Goal: Entertainment & Leisure: Consume media (video, audio)

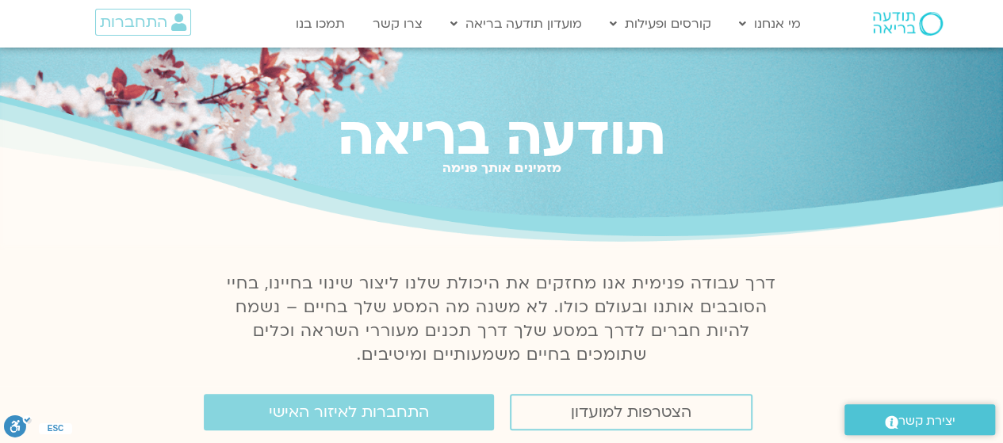
scroll to position [160, 0]
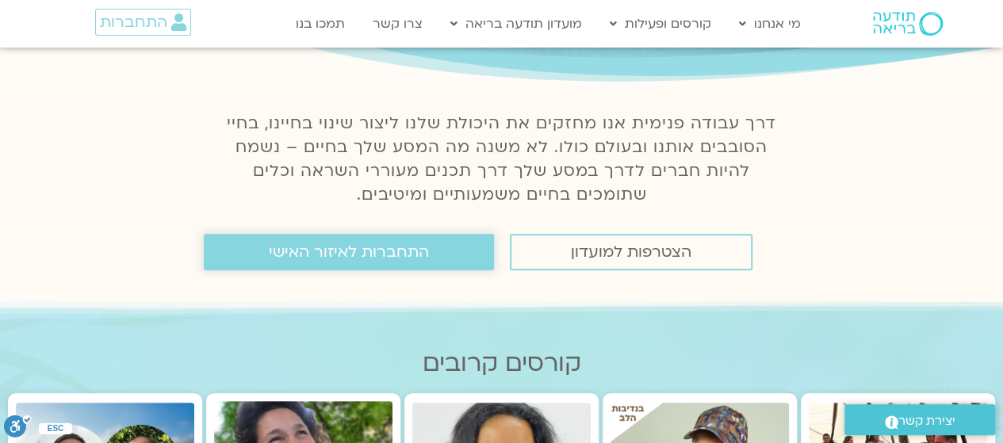
click at [350, 261] on span "התחברות לאיזור האישי" at bounding box center [349, 251] width 160 height 17
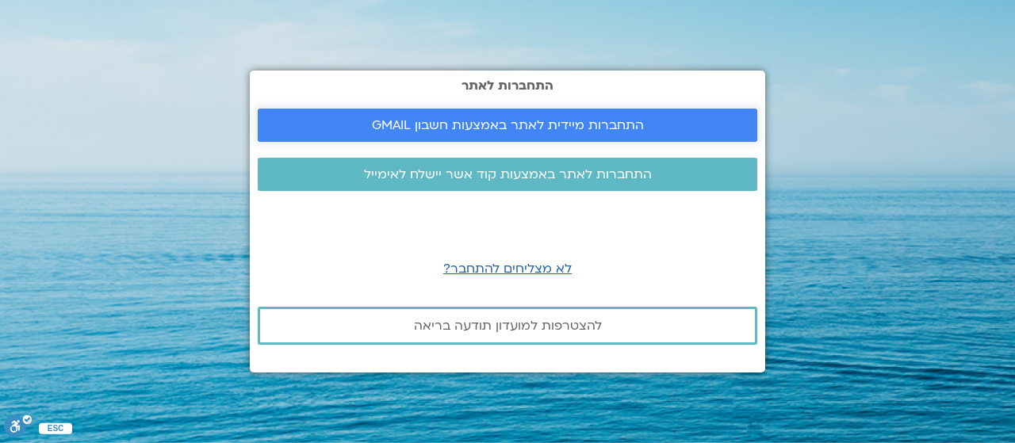
click at [576, 132] on span "התחברות מיידית לאתר באמצעות חשבון GMAIL" at bounding box center [508, 125] width 272 height 14
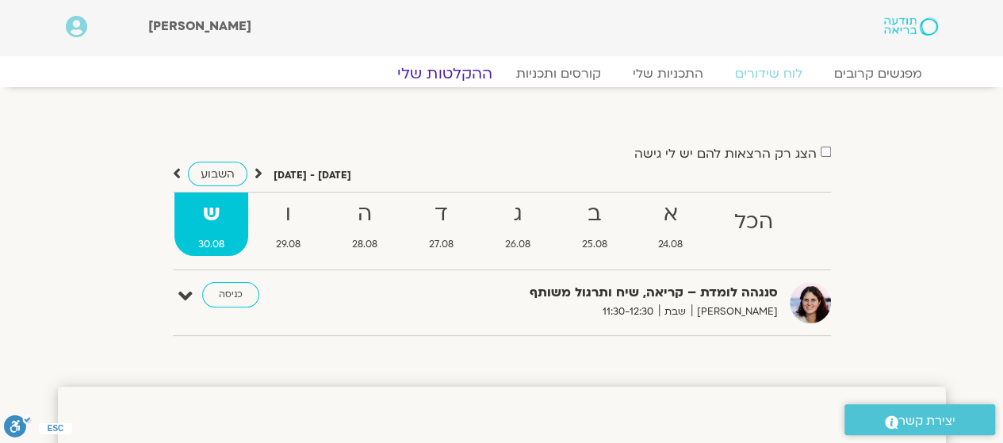
click at [427, 75] on link "ההקלטות שלי" at bounding box center [444, 73] width 133 height 19
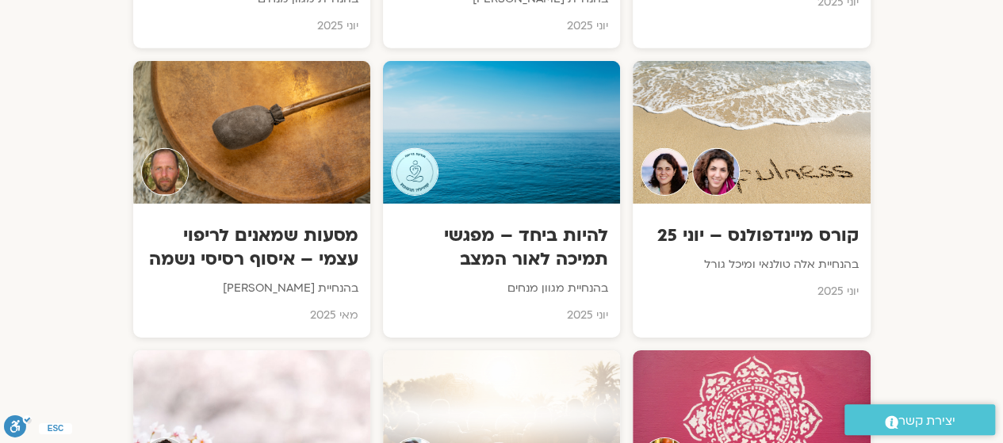
scroll to position [2453, 0]
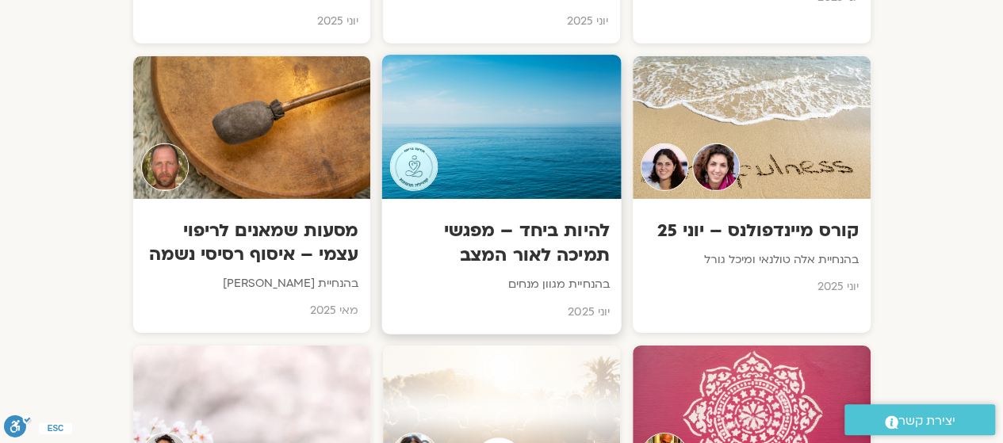
click at [491, 199] on div "להיות ביחד – מפגשי תמיכה לאור המצב בהנחיית מגוון מנחים יוני 2025" at bounding box center [500, 267] width 239 height 136
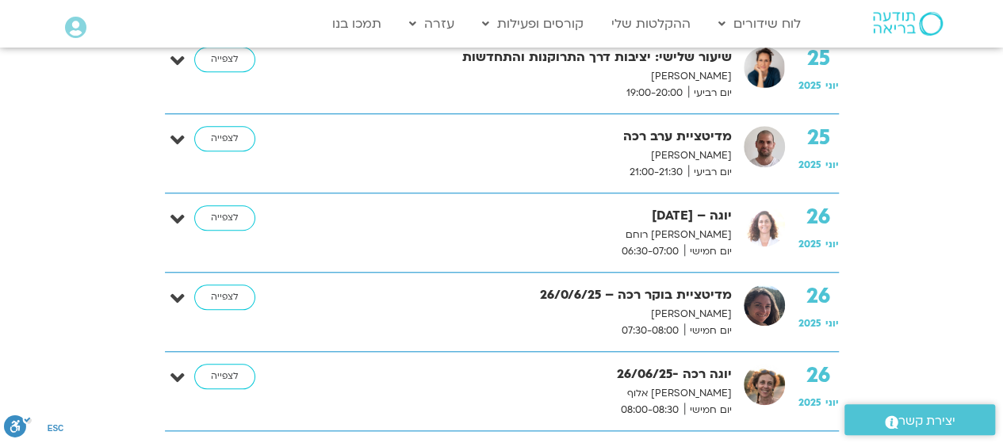
scroll to position [6671, 0]
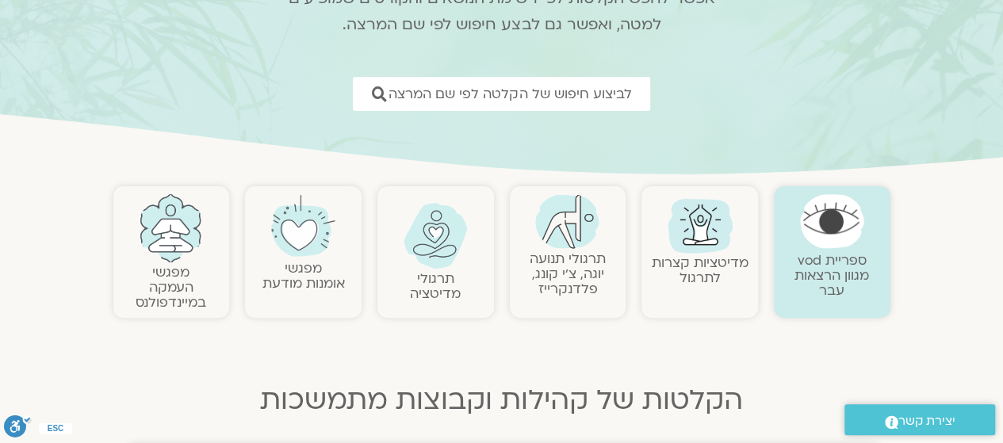
scroll to position [174, 0]
click at [834, 229] on img at bounding box center [832, 223] width 64 height 54
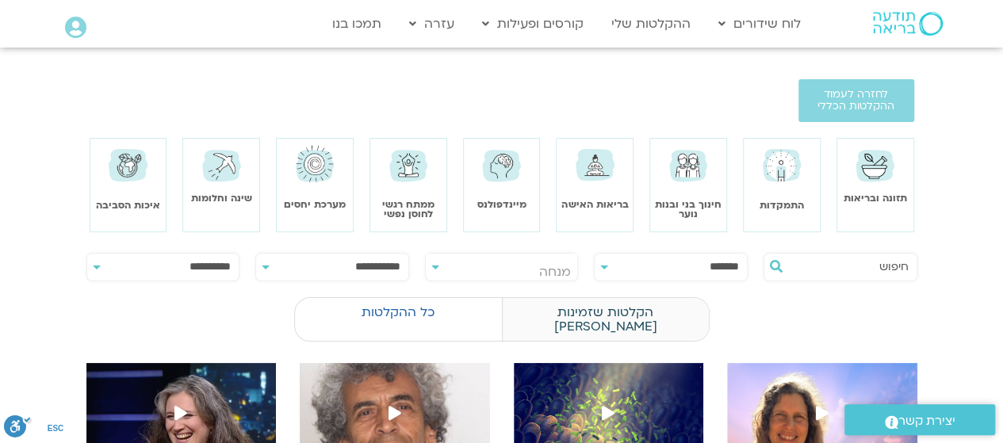
click at [607, 299] on label "הקלטות שזמינות לי" at bounding box center [605, 319] width 207 height 44
click at [404, 170] on img at bounding box center [408, 165] width 45 height 44
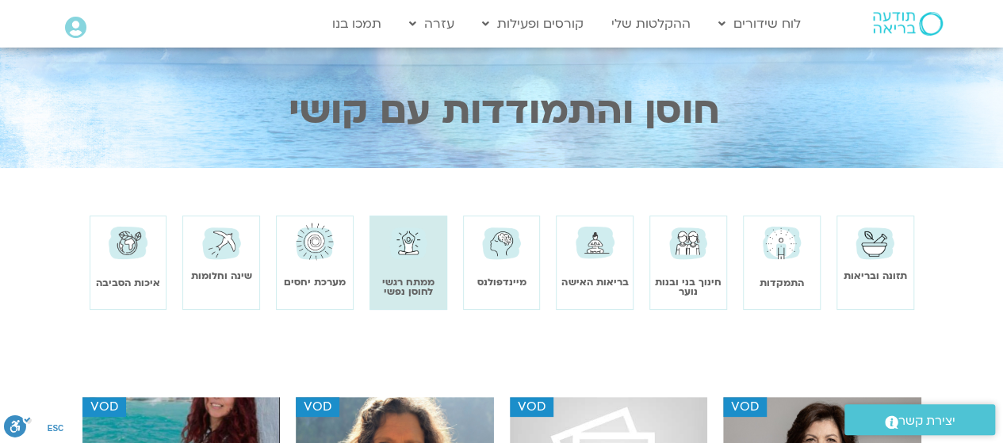
click at [505, 232] on img at bounding box center [501, 242] width 45 height 44
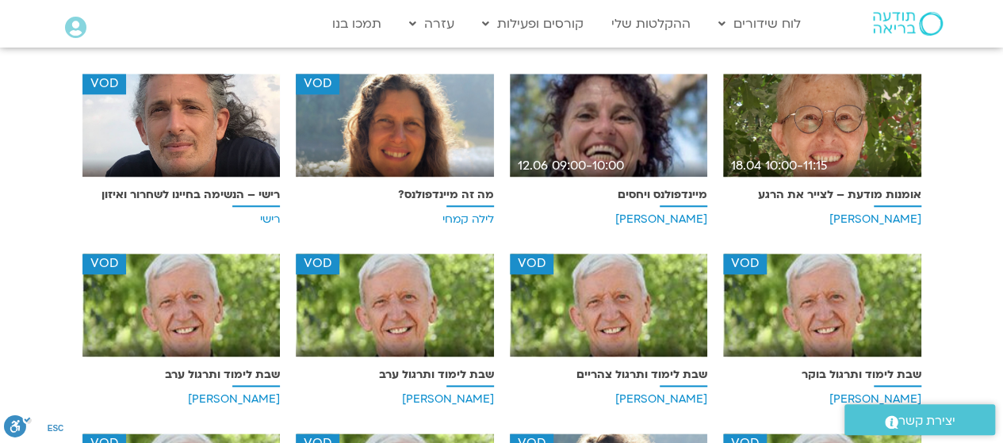
scroll to position [729, 0]
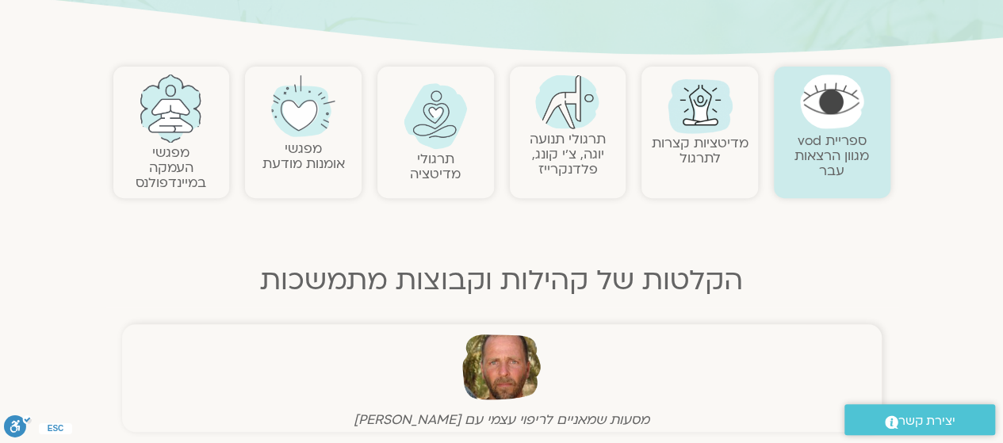
scroll to position [297, 0]
click at [555, 142] on link "תרגולי תנועה יוגה, צ׳י קונג, פלדנקרייז" at bounding box center [568, 153] width 76 height 48
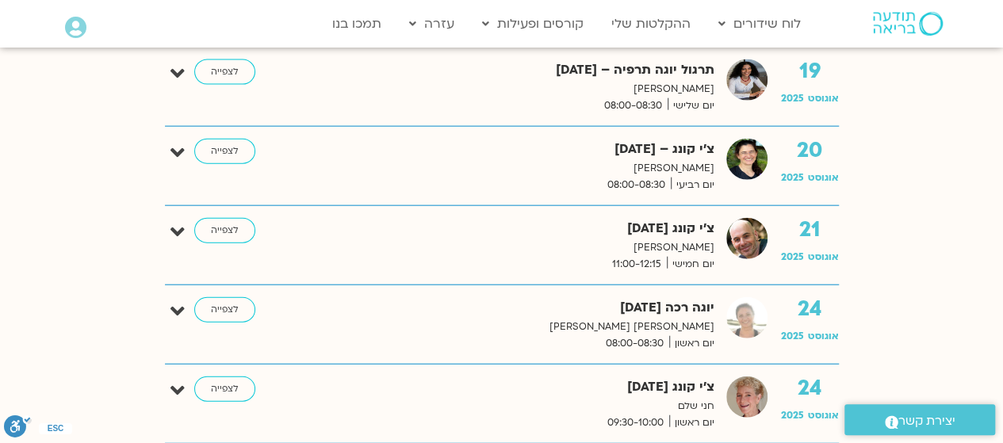
scroll to position [1779, 0]
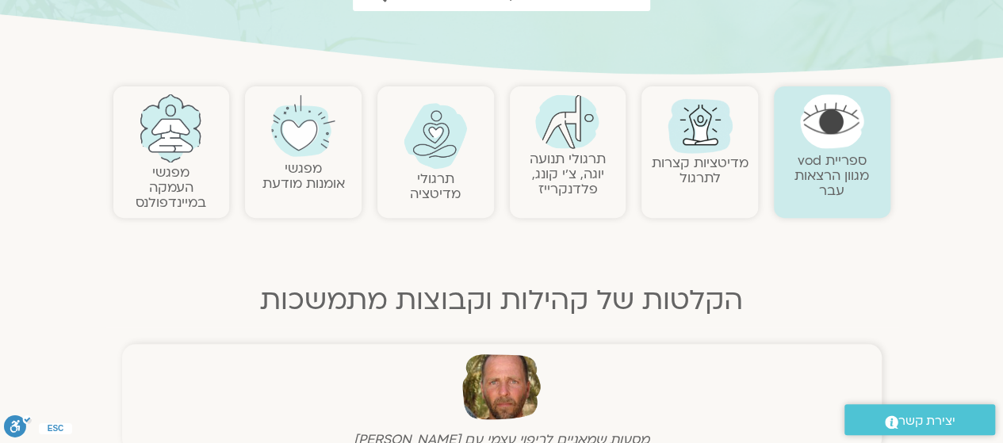
scroll to position [275, 0]
click at [157, 159] on link at bounding box center [171, 129] width 101 height 68
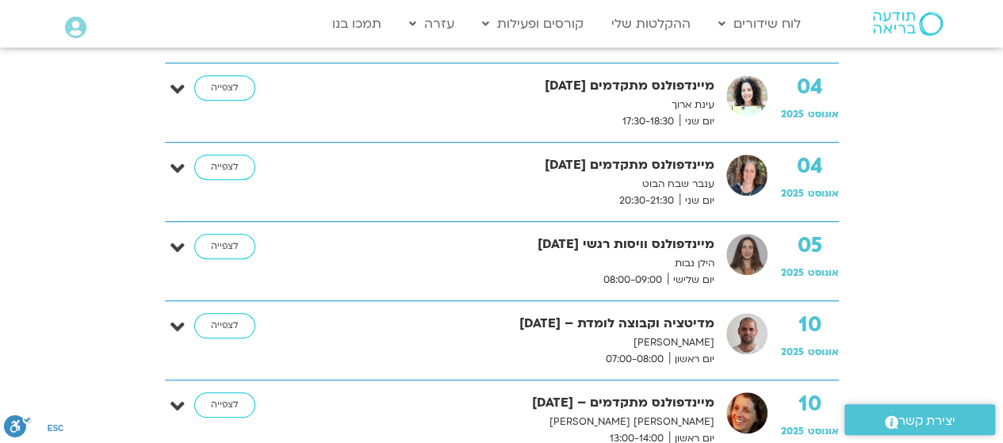
scroll to position [480, 0]
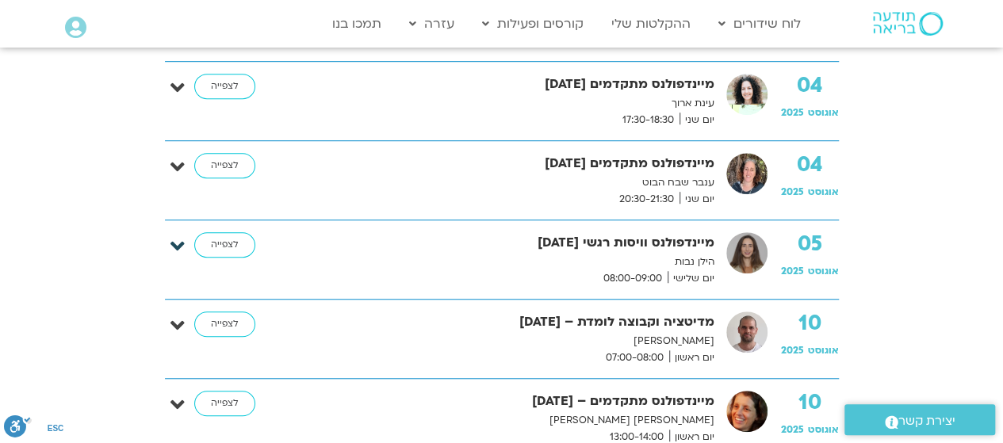
click at [174, 250] on icon at bounding box center [177, 247] width 14 height 22
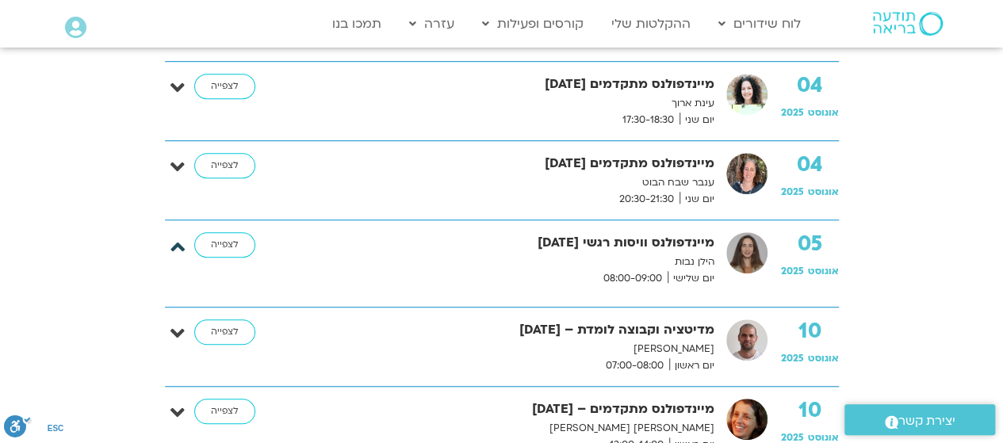
click at [174, 250] on icon at bounding box center [177, 247] width 14 height 22
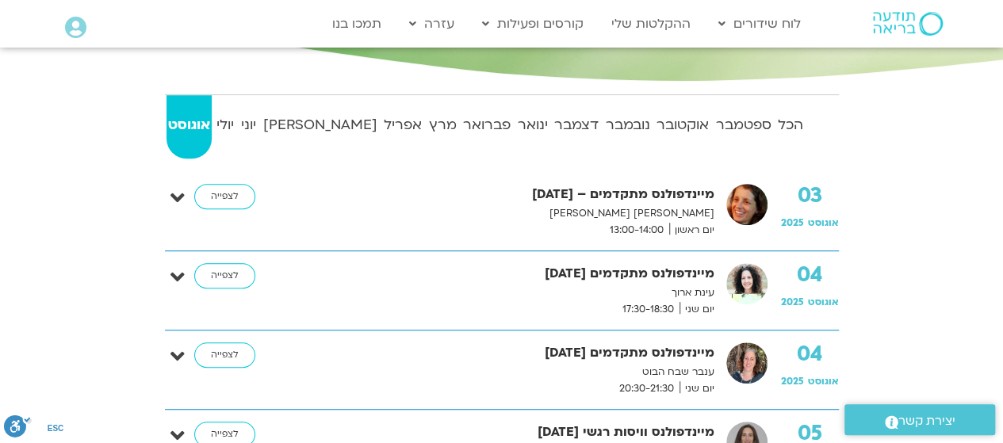
scroll to position [207, 0]
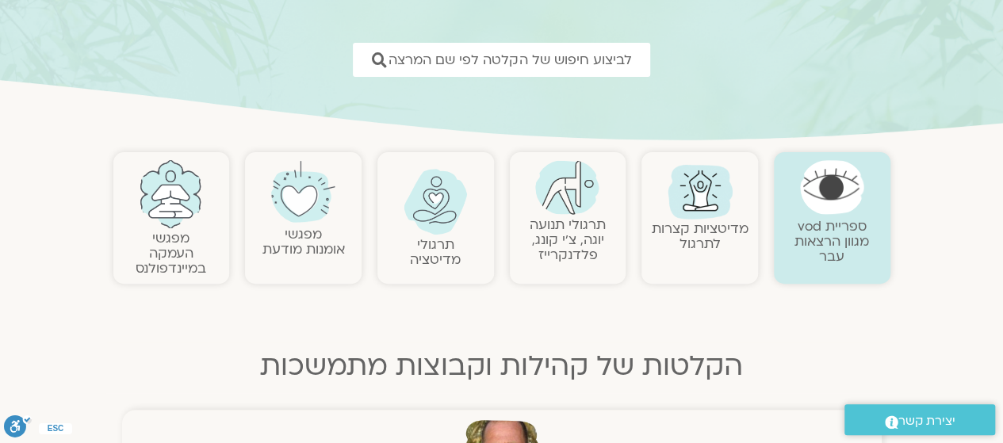
scroll to position [211, 0]
click at [431, 254] on link "תרגולי מדיטציה" at bounding box center [435, 251] width 51 height 33
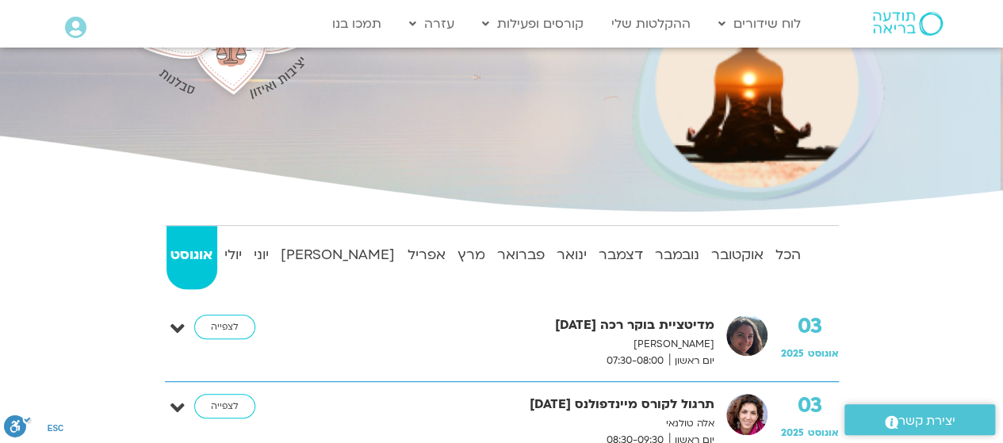
scroll to position [247, 0]
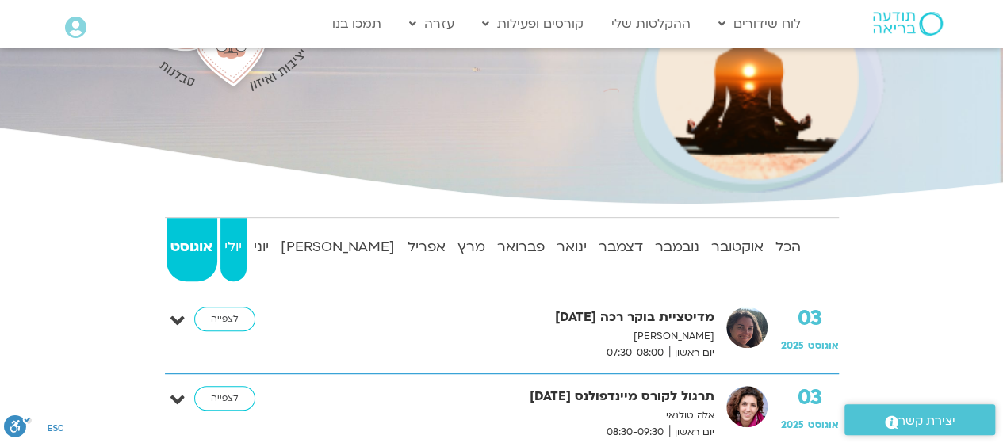
click at [247, 239] on strong "יולי" at bounding box center [233, 248] width 26 height 24
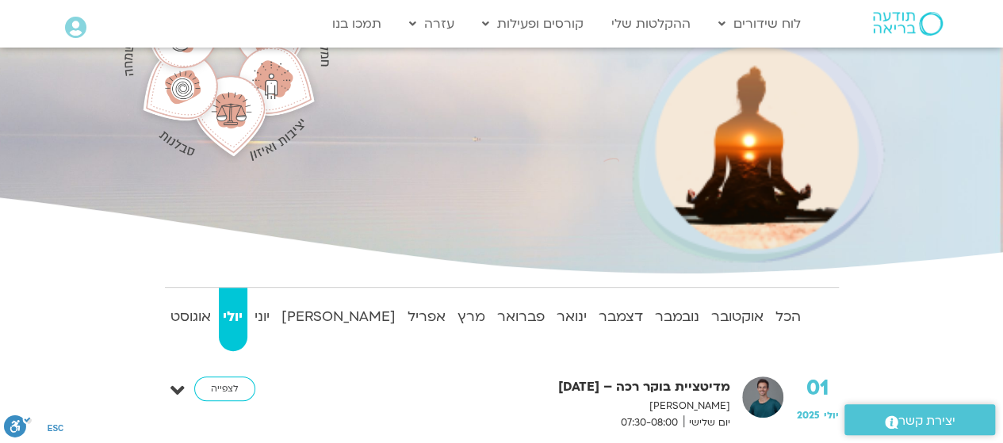
scroll to position [177, 0]
